Goal: Task Accomplishment & Management: Use online tool/utility

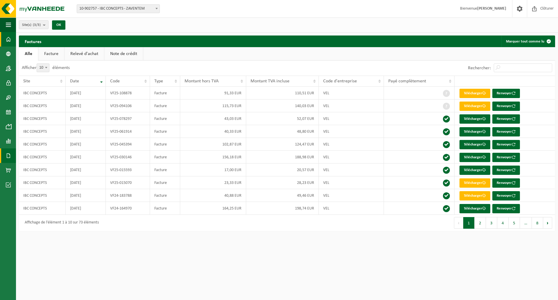
click at [9, 41] on span at bounding box center [8, 39] width 5 height 15
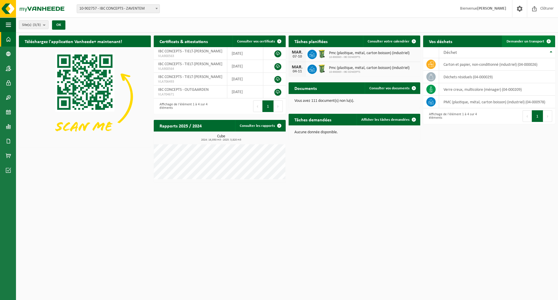
click at [515, 42] on span "Demander un transport" at bounding box center [525, 42] width 38 height 4
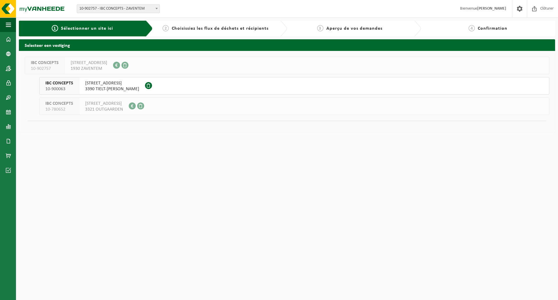
click at [100, 84] on span "WINGERSTRAAT 65" at bounding box center [112, 83] width 54 height 6
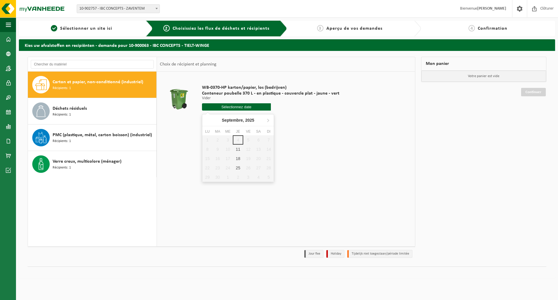
click at [226, 105] on input "text" at bounding box center [236, 106] width 69 height 7
click at [238, 152] on div "11" at bounding box center [238, 148] width 10 height 9
type input "à partir de 2025-09-11"
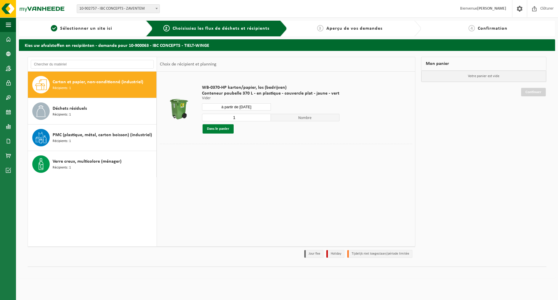
click at [224, 130] on button "Dans le panier" at bounding box center [218, 128] width 31 height 9
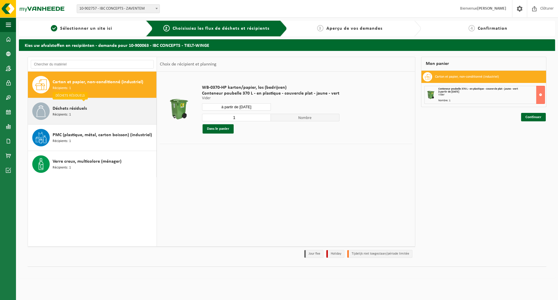
click at [107, 108] on div "Déchets résiduels Récipients: 1" at bounding box center [104, 110] width 102 height 17
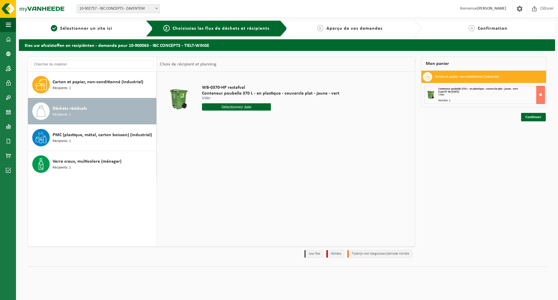
click at [241, 108] on input "text" at bounding box center [236, 106] width 69 height 7
click at [207, 148] on div "8" at bounding box center [207, 148] width 10 height 9
type input "à partir de 2025-09-08"
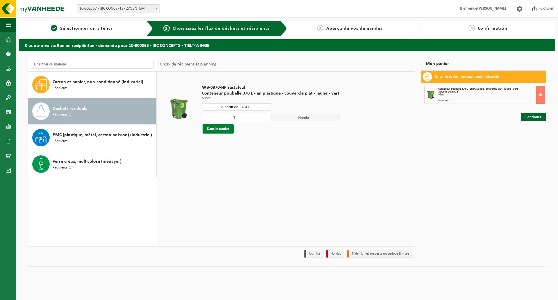
click at [213, 129] on button "Dans le panier" at bounding box center [218, 128] width 31 height 9
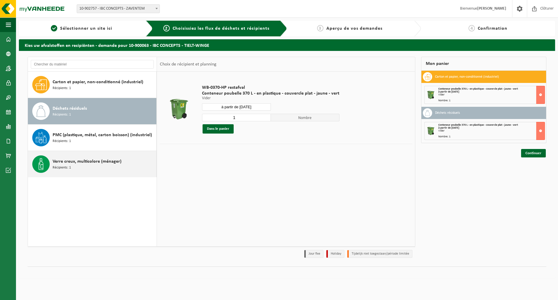
click at [95, 164] on span "Verre creux, multicolore (ménager)" at bounding box center [87, 161] width 69 height 7
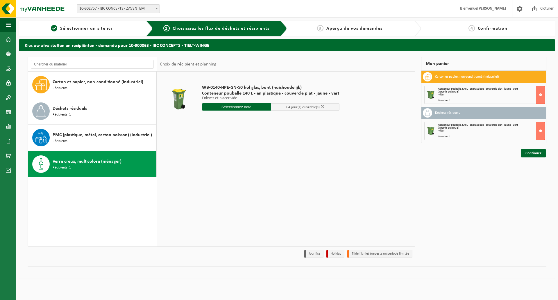
click at [246, 109] on input "text" at bounding box center [236, 106] width 69 height 7
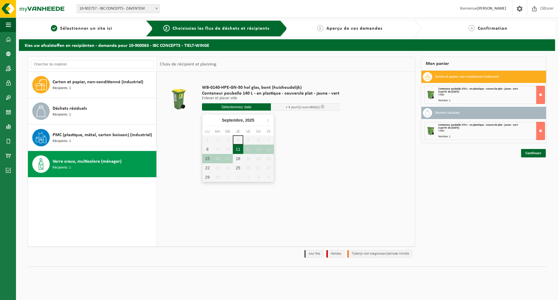
click at [240, 150] on div "11" at bounding box center [238, 148] width 10 height 9
type input "à partir de 2025-09-11"
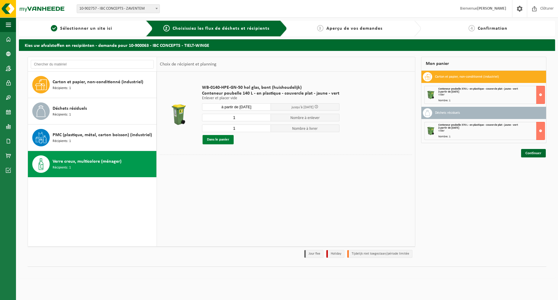
click at [226, 139] on button "Dans le panier" at bounding box center [218, 139] width 31 height 9
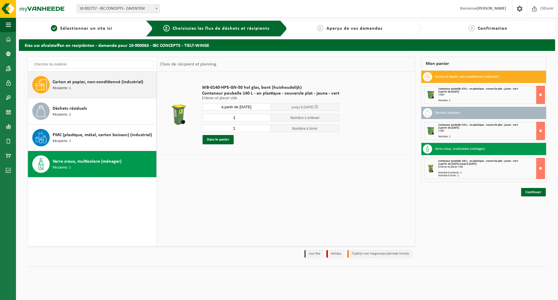
click at [81, 84] on span "Carton et papier, non-conditionné (industriel)" at bounding box center [98, 81] width 91 height 7
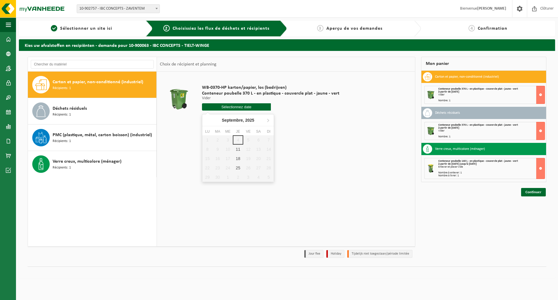
click at [235, 108] on input "text" at bounding box center [236, 106] width 69 height 7
click at [237, 156] on div "18" at bounding box center [238, 158] width 10 height 9
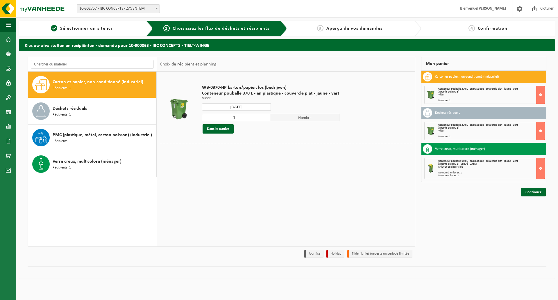
type input "à partir de 2025-09-18"
click at [225, 127] on button "Dans le panier" at bounding box center [218, 128] width 31 height 9
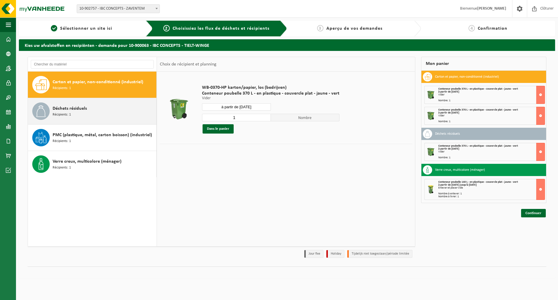
click at [82, 112] on span "Déchets résiduels" at bounding box center [70, 108] width 34 height 7
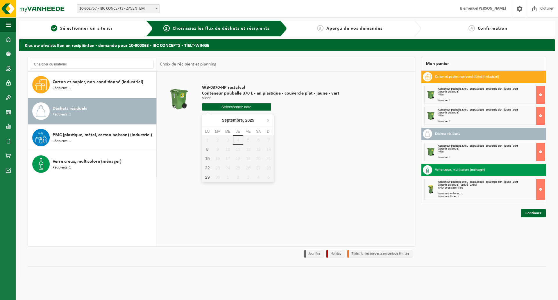
click at [246, 107] on input "text" at bounding box center [236, 106] width 69 height 7
click at [207, 156] on div "15" at bounding box center [207, 158] width 10 height 9
type input "à partir de 2025-09-15"
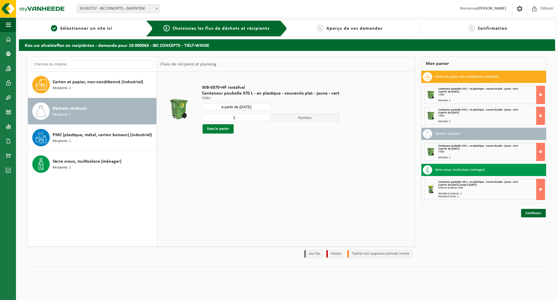
click at [224, 130] on button "Dans le panier" at bounding box center [218, 128] width 31 height 9
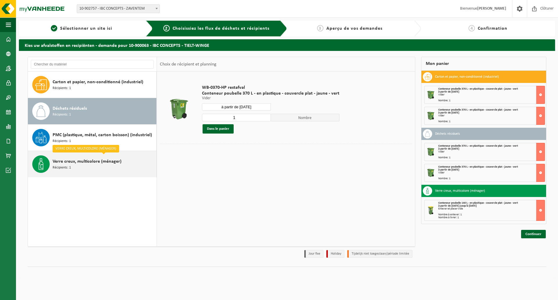
click at [89, 163] on span "Verre creux, multicolore (ménager)" at bounding box center [87, 161] width 69 height 7
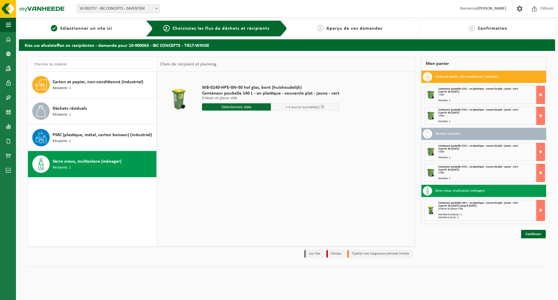
click at [112, 166] on div "Verre creux, multicolore (ménager) Récipients: 1" at bounding box center [104, 163] width 102 height 17
click at [216, 104] on input "text" at bounding box center [236, 106] width 69 height 7
click at [232, 107] on input "text" at bounding box center [236, 106] width 69 height 7
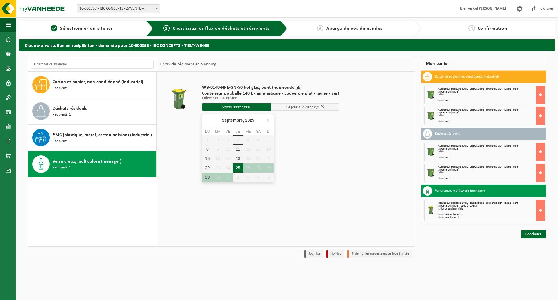
click at [238, 168] on div "25" at bounding box center [238, 167] width 10 height 9
type input "à partir de 2025-09-25"
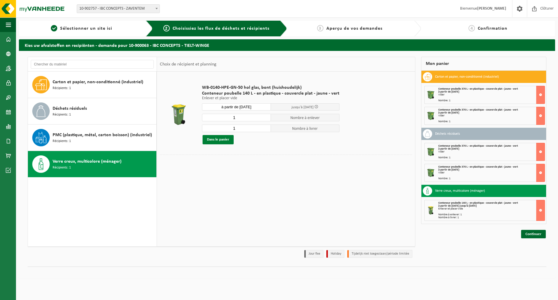
click at [227, 141] on button "Dans le panier" at bounding box center [218, 139] width 31 height 9
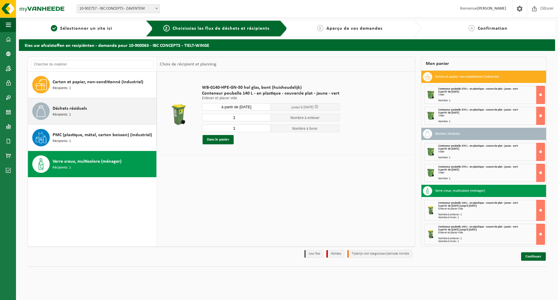
click at [69, 109] on span "Déchets résiduels" at bounding box center [70, 108] width 34 height 7
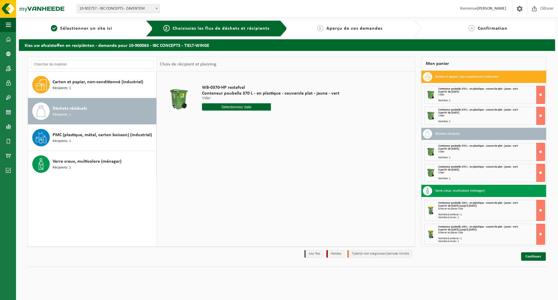
click at [240, 106] on input "text" at bounding box center [236, 106] width 69 height 7
click at [207, 168] on div "22" at bounding box center [207, 167] width 10 height 9
type input "à partir de 2025-09-22"
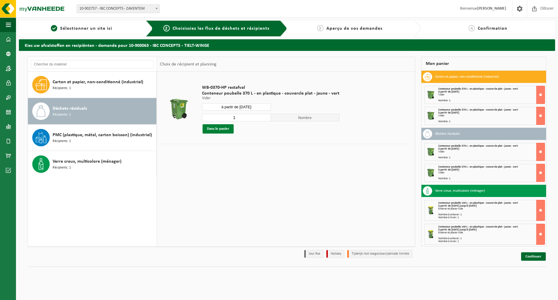
click at [209, 126] on button "Dans le panier" at bounding box center [218, 128] width 31 height 9
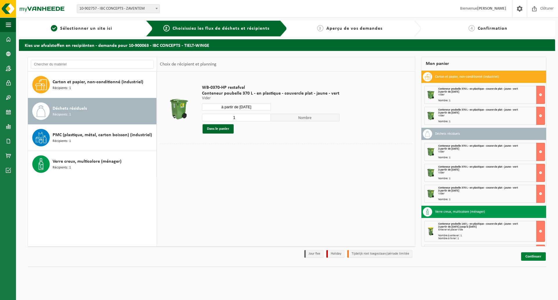
click at [527, 256] on link "Continuer" at bounding box center [533, 256] width 25 height 8
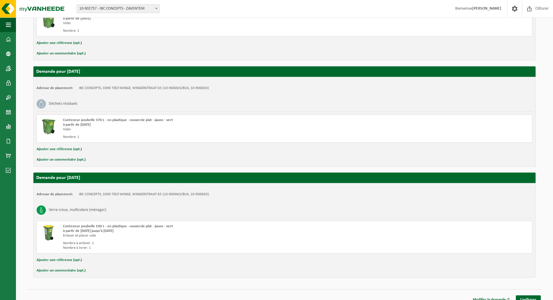
scroll to position [565, 0]
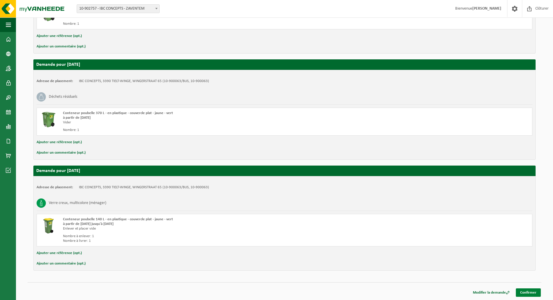
click at [530, 294] on link "Confirmer" at bounding box center [528, 292] width 25 height 8
